Goal: Transaction & Acquisition: Purchase product/service

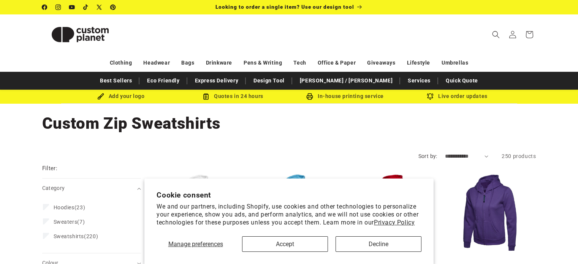
click at [380, 249] on button "Decline" at bounding box center [379, 245] width 86 height 16
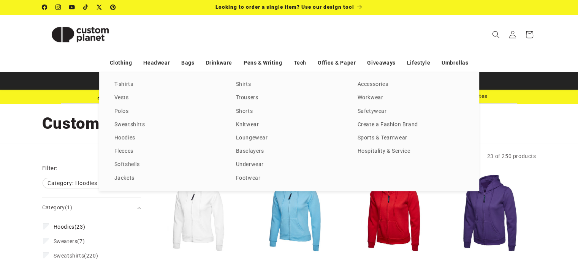
click at [71, 141] on div "T-shirts Vests Polos Sweatshirts Hoodies Fleeces Softshells Jackets Shirts Trou…" at bounding box center [289, 131] width 578 height 119
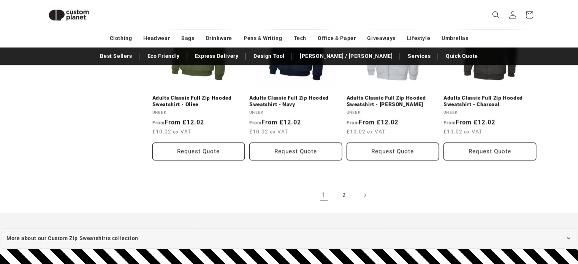
scroll to position [883, 0]
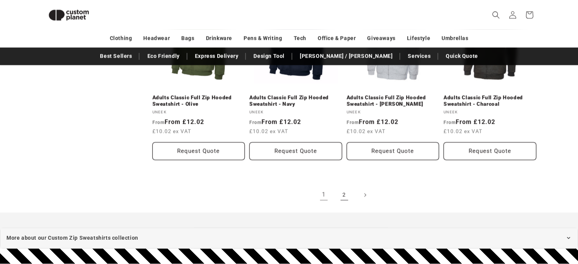
click at [342, 187] on link "2" at bounding box center [344, 195] width 17 height 17
